Goal: Task Accomplishment & Management: Complete application form

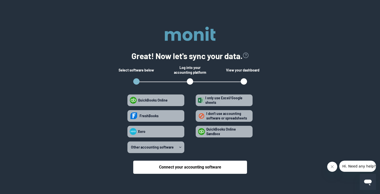
click at [226, 134] on label "QuickBooks Online Sandbox" at bounding box center [224, 132] width 57 height 12
click at [198, 132] on Sandbox "QuickBooks Online Sandbox" at bounding box center [198, 132] width 0 height 0
radio Sandbox "true"
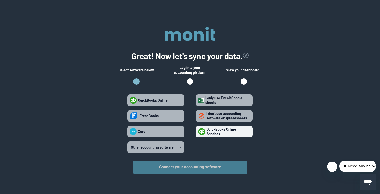
click at [207, 167] on button "Connect your accounting software" at bounding box center [190, 167] width 114 height 13
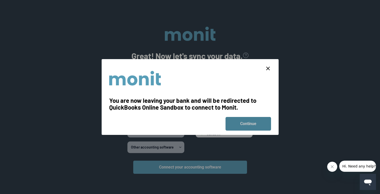
click at [234, 120] on button "Continue" at bounding box center [249, 124] width 46 height 14
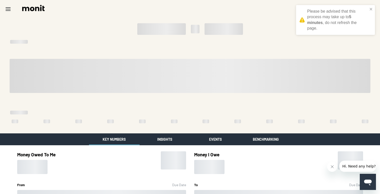
click at [9, 9] on icon "Menu" at bounding box center [8, 9] width 6 height 6
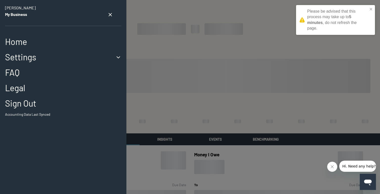
click at [21, 88] on link "Legal" at bounding box center [63, 88] width 116 height 10
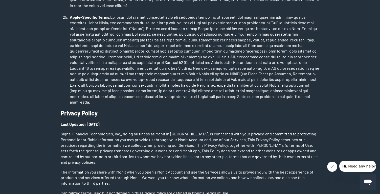
scroll to position [1964, 0]
